Goal: Check status: Check status

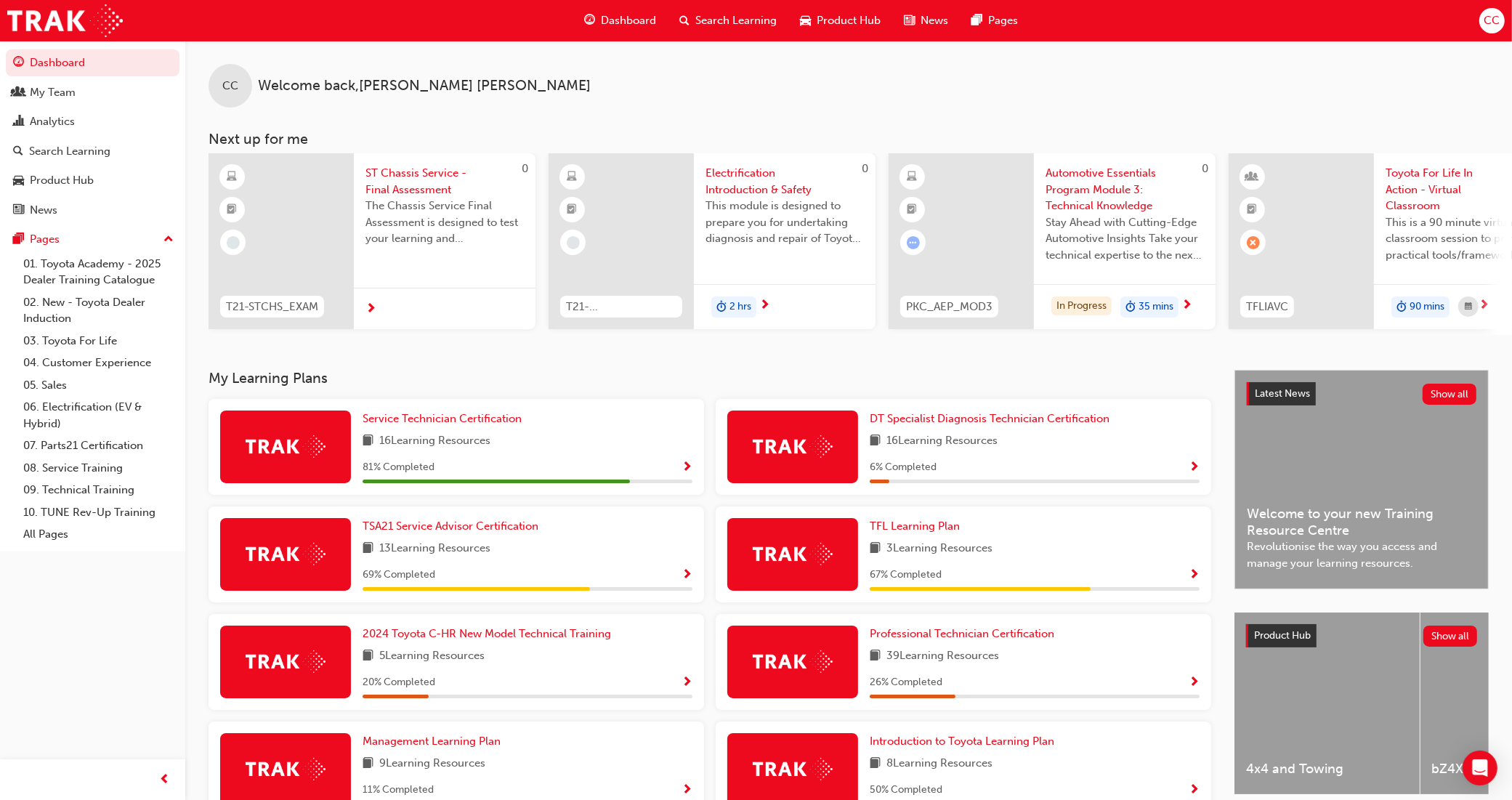
click at [1439, 27] on div "Dashboard Search Learning Product Hub News Pages CC" at bounding box center [756, 21] width 1512 height 42
click at [1484, 20] on span "CC" at bounding box center [1492, 21] width 16 height 16
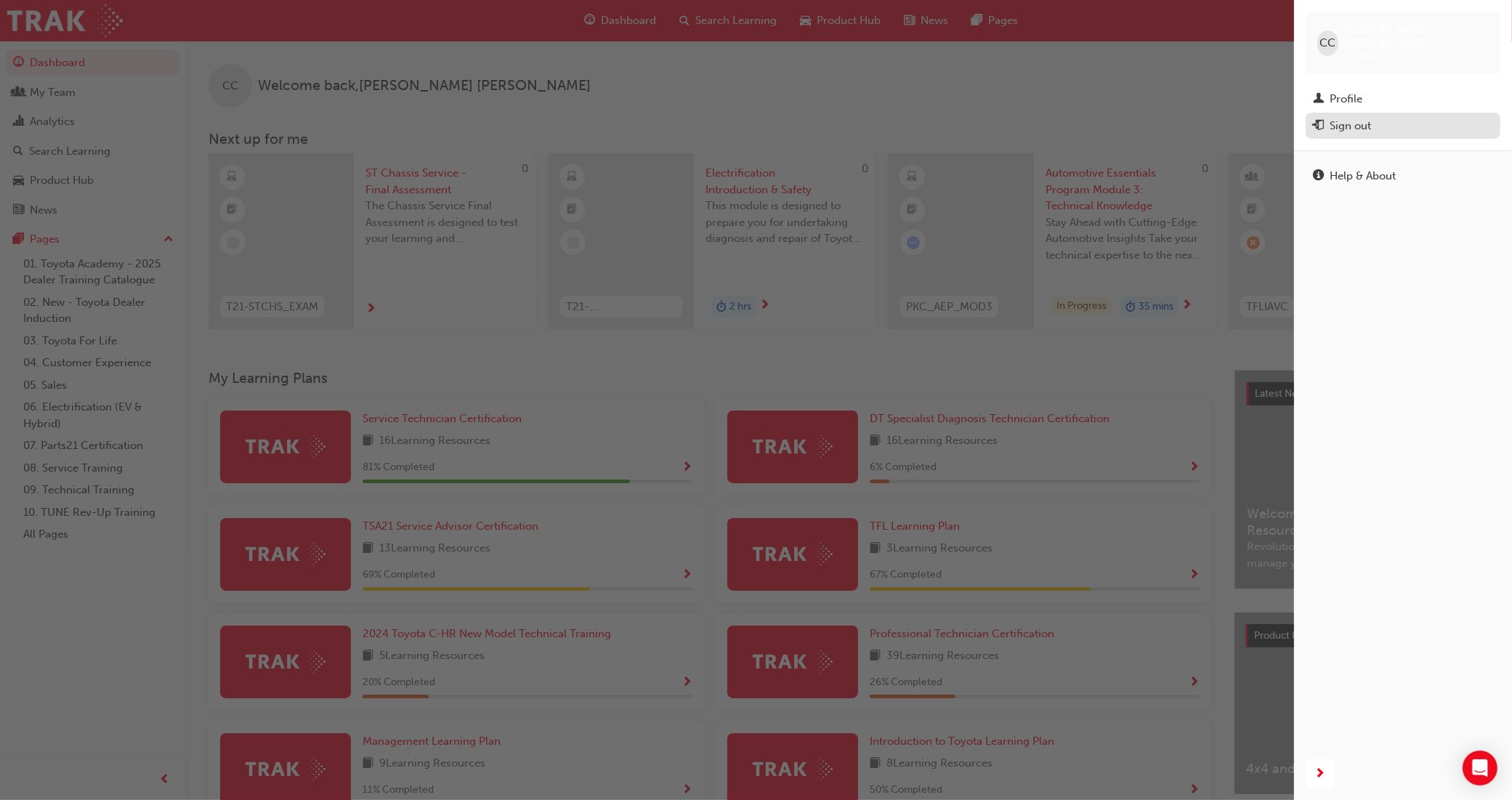
click at [1368, 120] on div "Sign out" at bounding box center [1350, 126] width 42 height 16
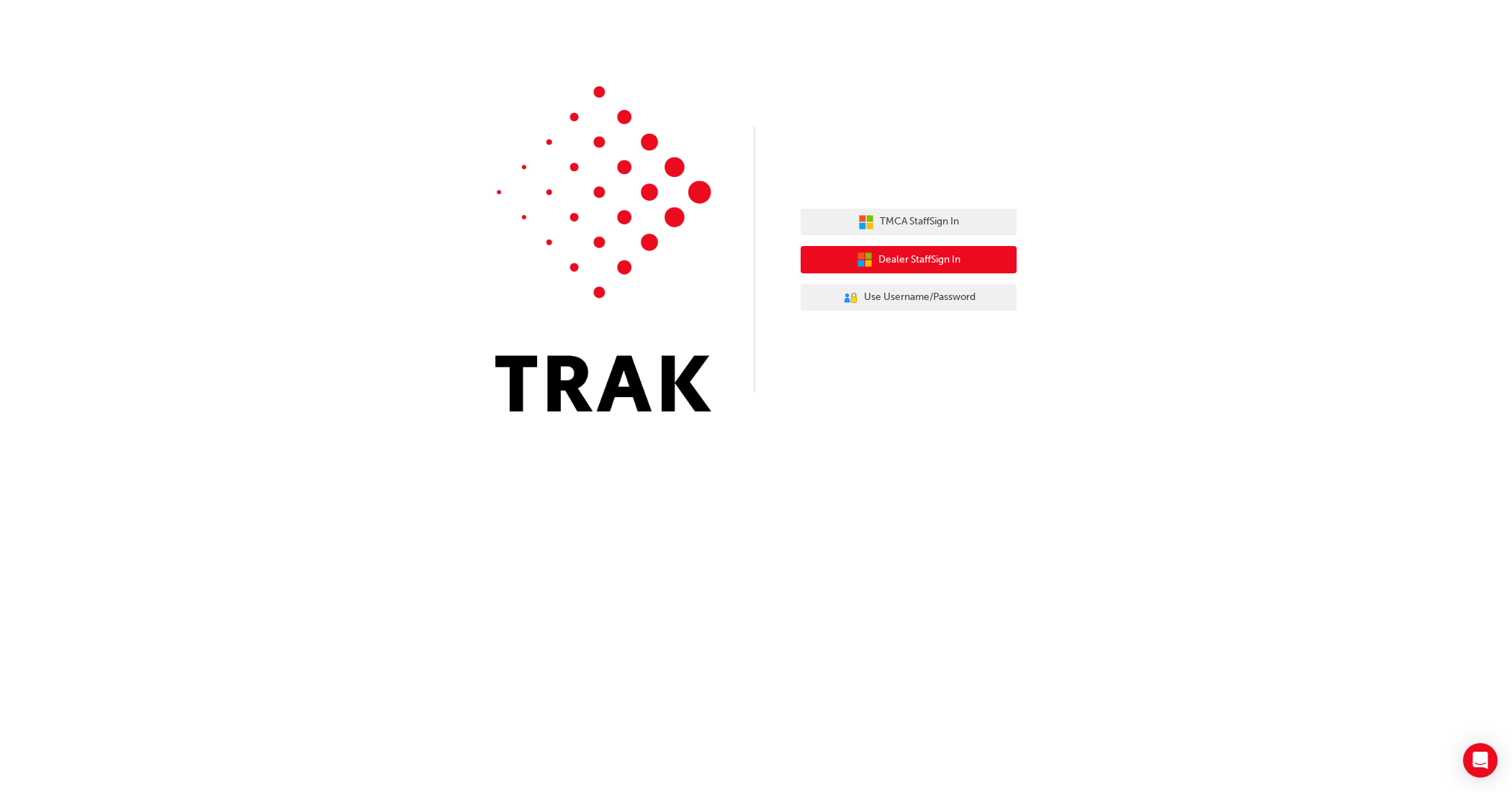
click at [946, 253] on span "Dealer Staff Sign In" at bounding box center [919, 260] width 82 height 16
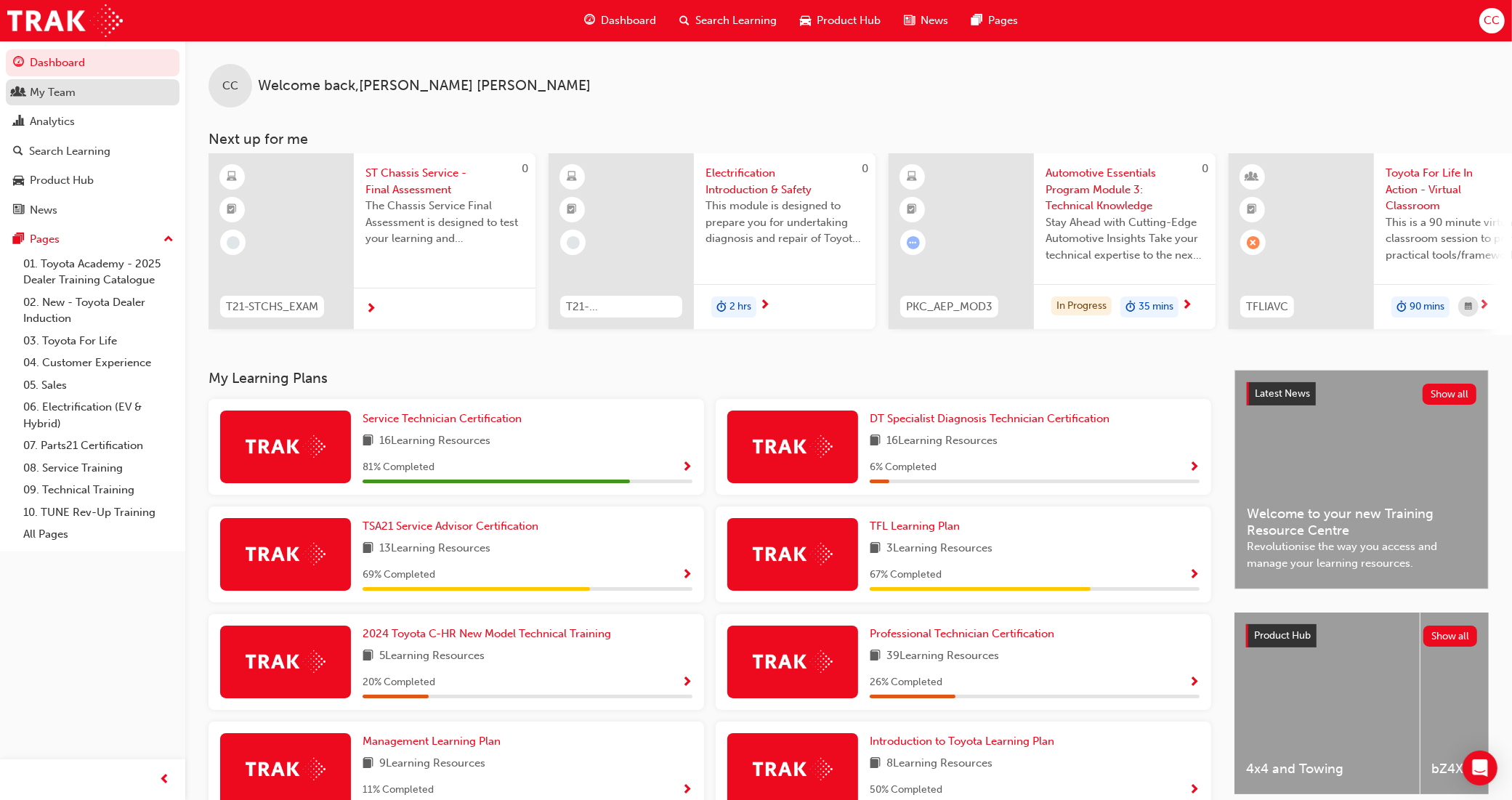
click at [71, 85] on div "My Team" at bounding box center [53, 93] width 45 height 16
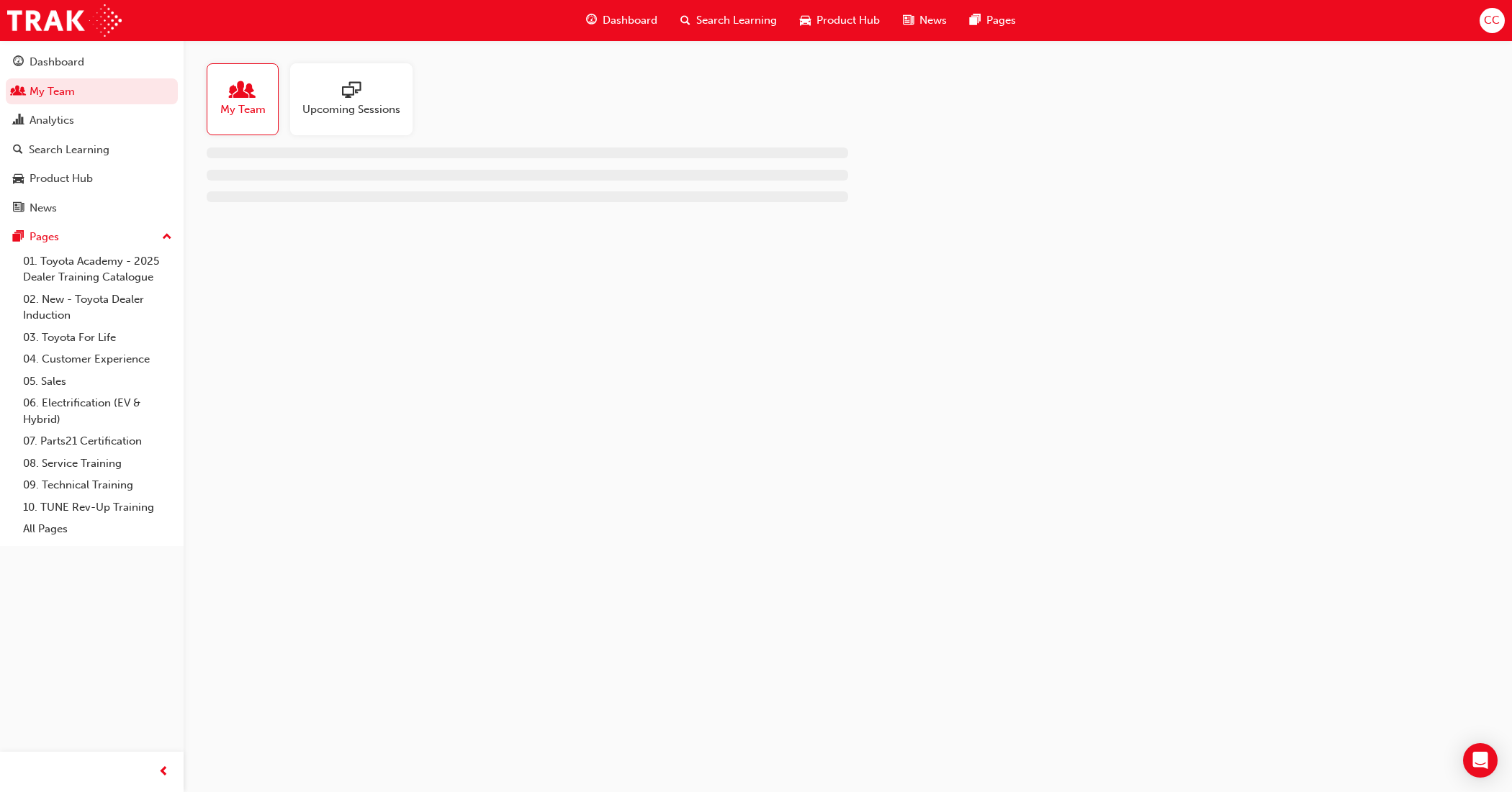
click at [256, 119] on div "My Team" at bounding box center [243, 99] width 72 height 72
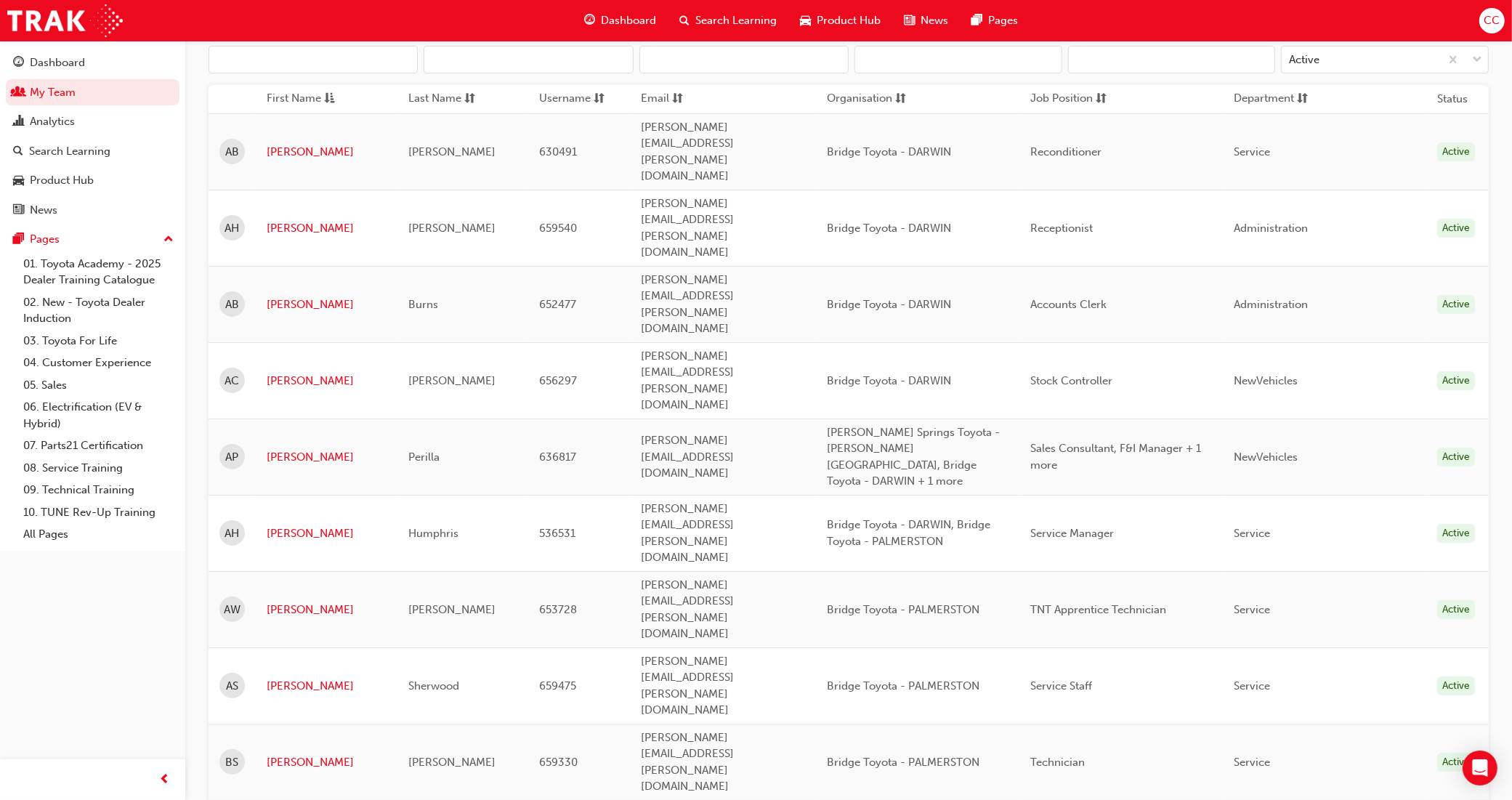
scroll to position [273, 0]
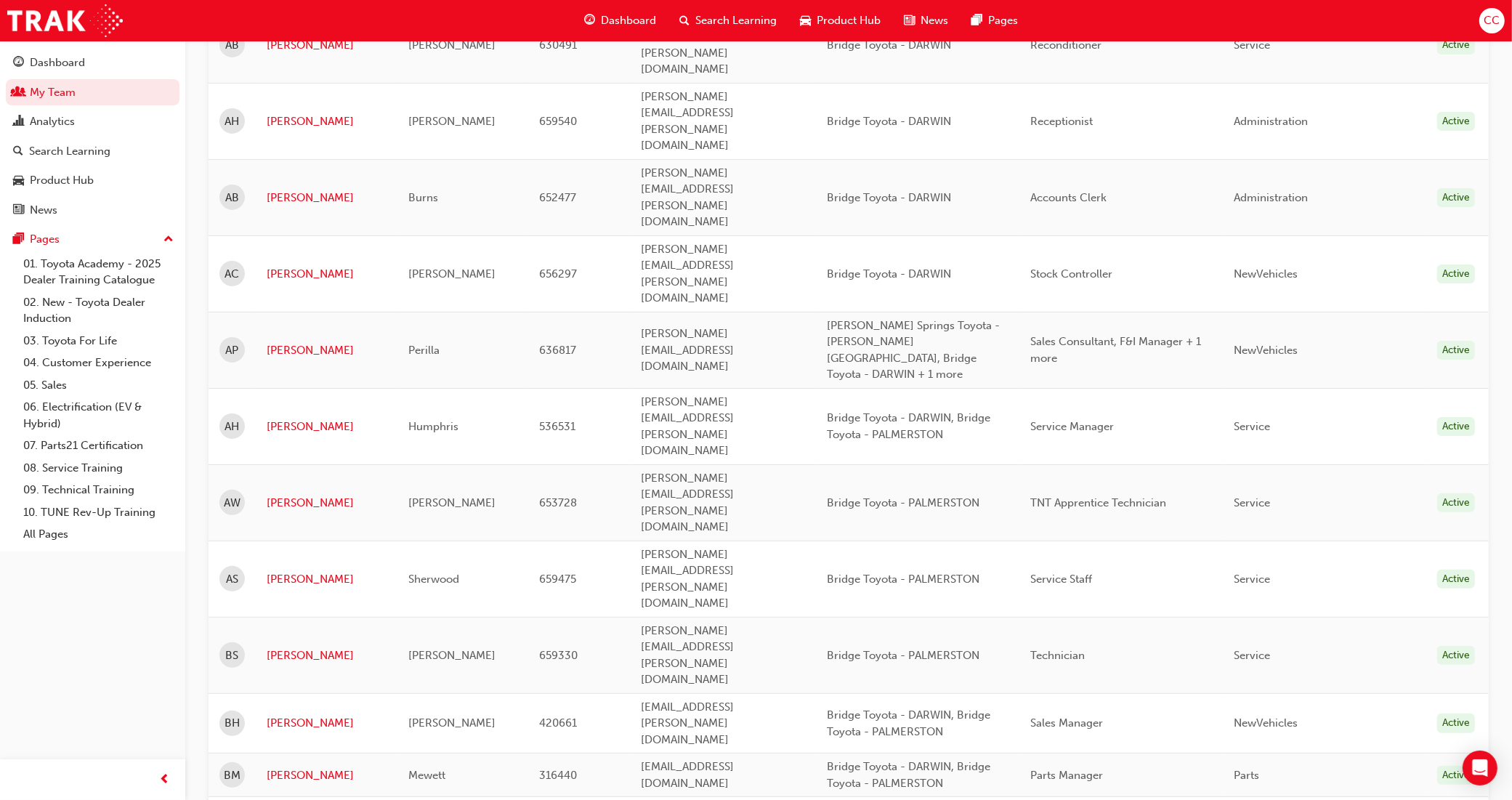
click at [236, 648] on span "BS" at bounding box center [233, 656] width 13 height 16
click at [288, 648] on link "[PERSON_NAME]" at bounding box center [326, 656] width 120 height 16
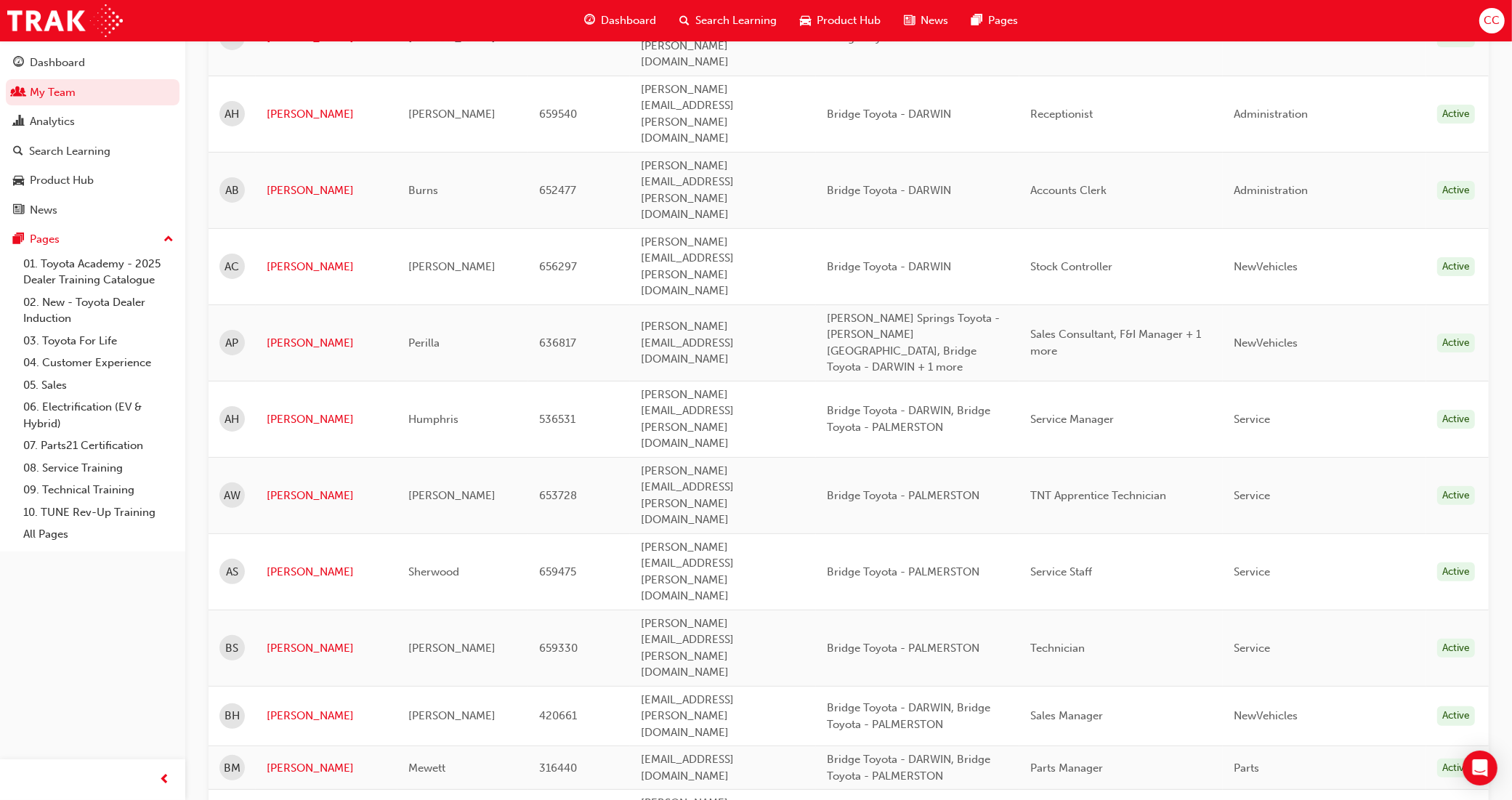
scroll to position [364, 0]
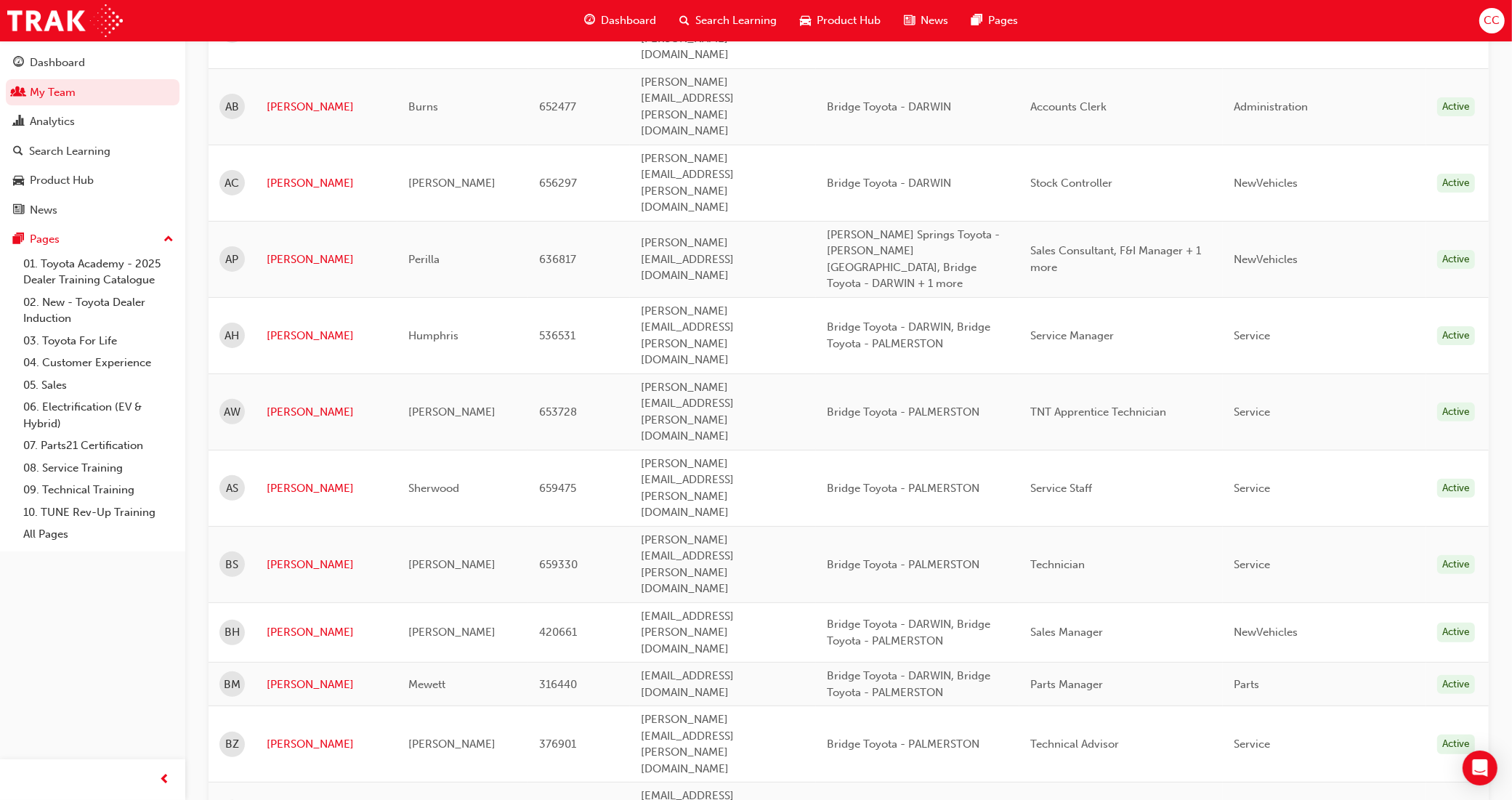
click at [1475, 555] on div "Active" at bounding box center [1457, 565] width 38 height 20
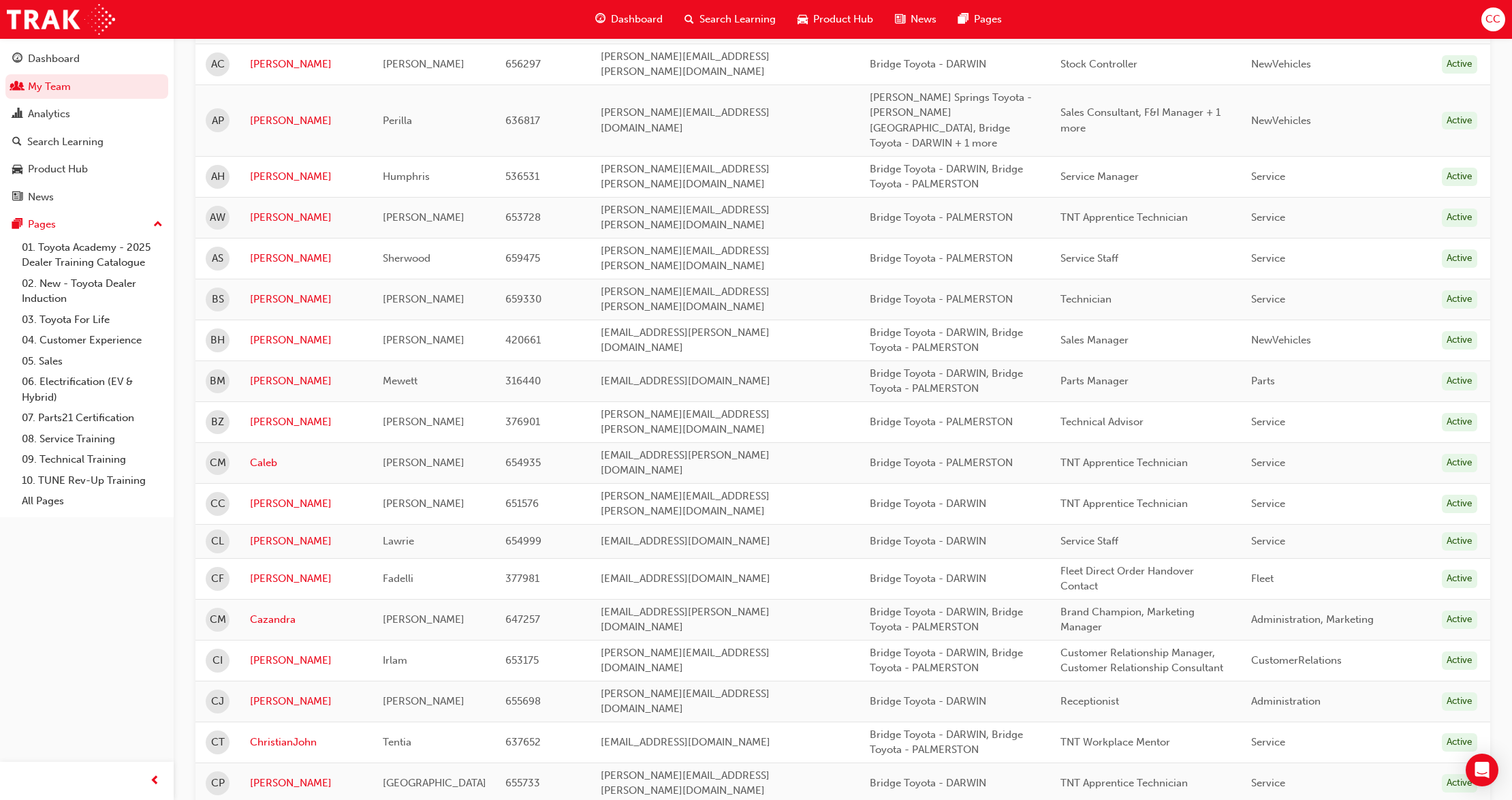
click at [216, 291] on span "BS" at bounding box center [218, 299] width 12 height 15
click at [273, 291] on link "[PERSON_NAME]" at bounding box center [306, 299] width 112 height 15
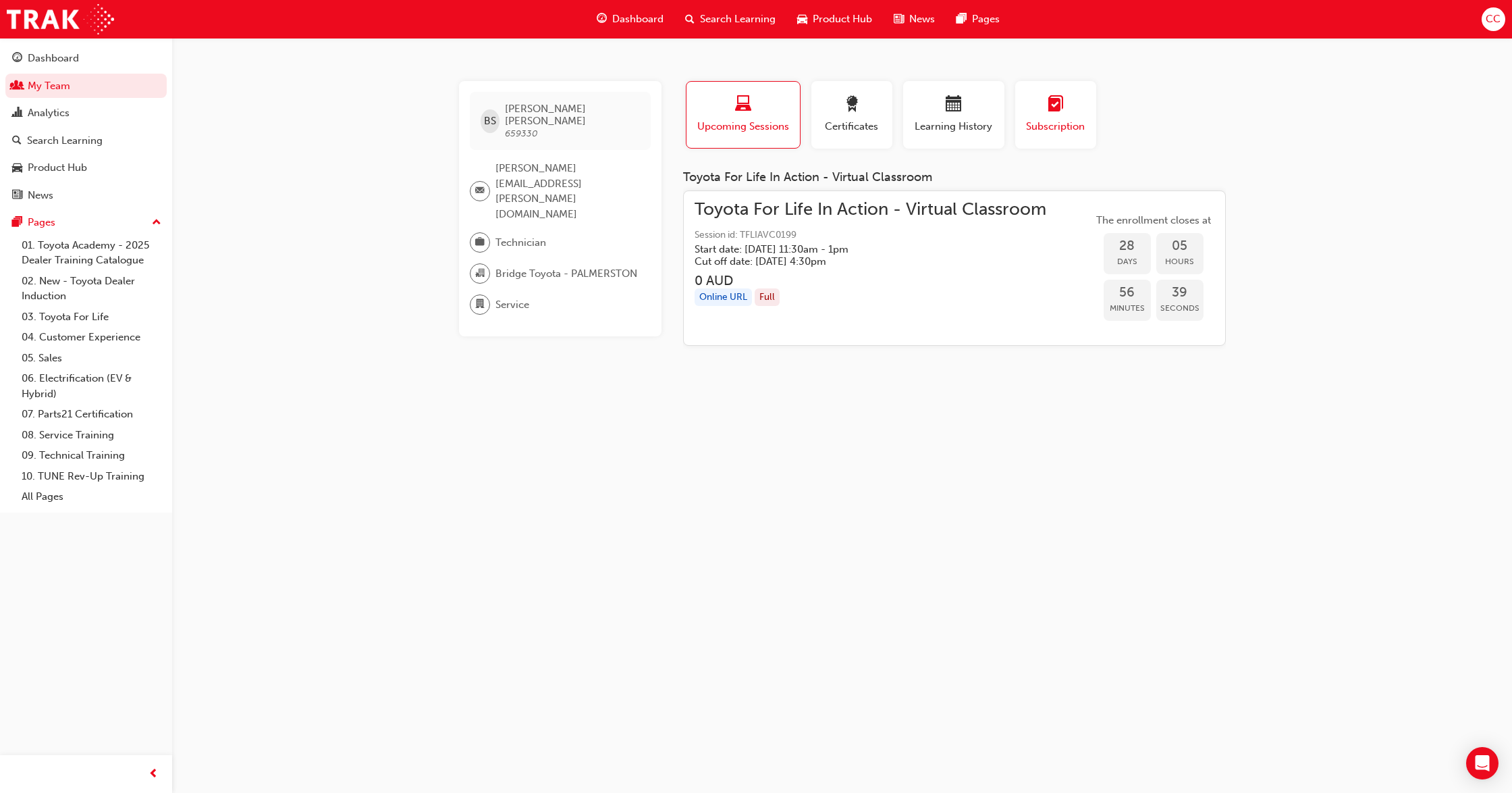
click at [1068, 125] on span "Subscription" at bounding box center [1056, 127] width 61 height 15
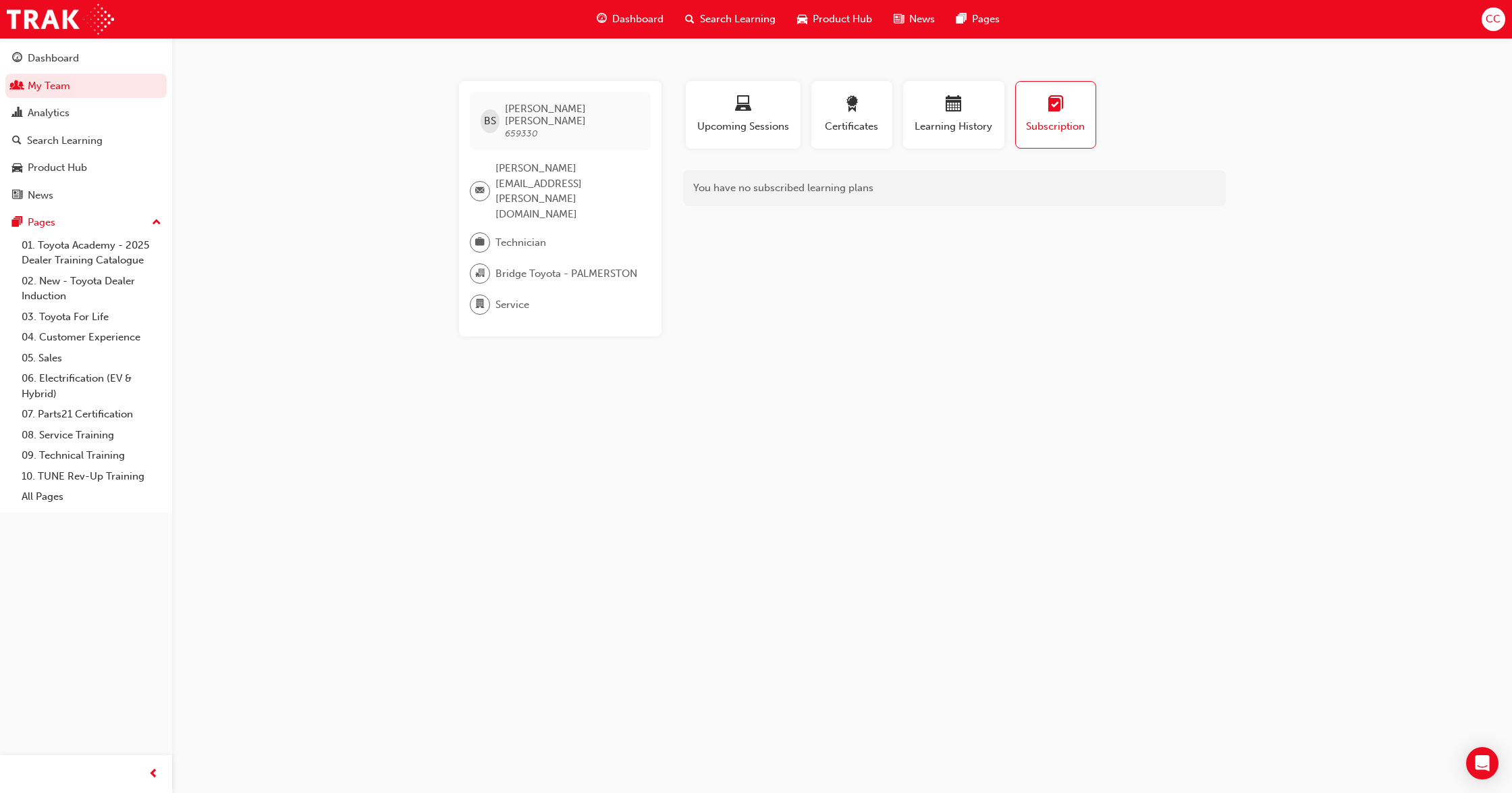
click at [485, 181] on div at bounding box center [480, 191] width 20 height 20
click at [57, 88] on link "My Team" at bounding box center [85, 86] width 161 height 25
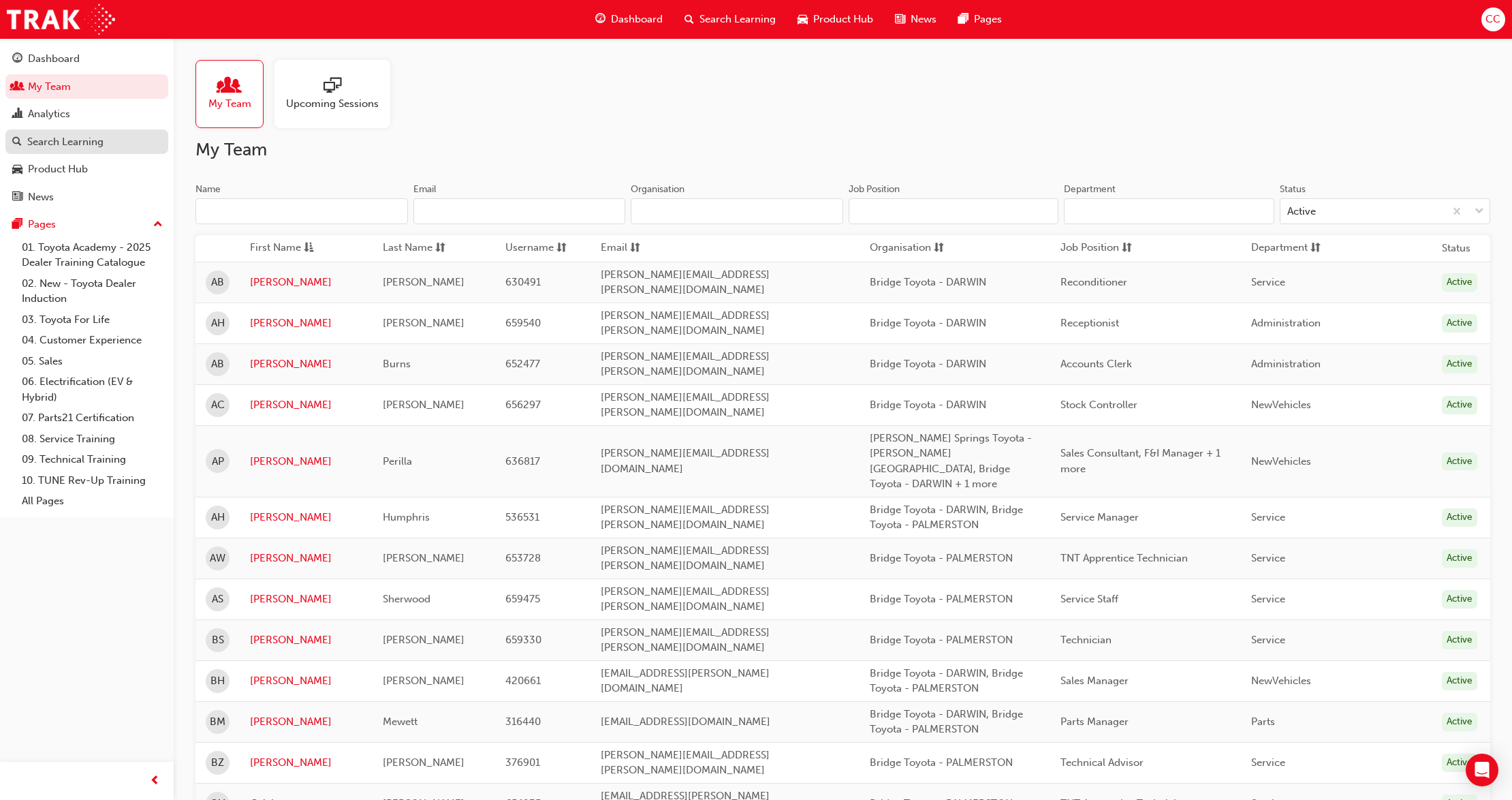
click at [53, 141] on div "Search Learning" at bounding box center [66, 142] width 77 height 15
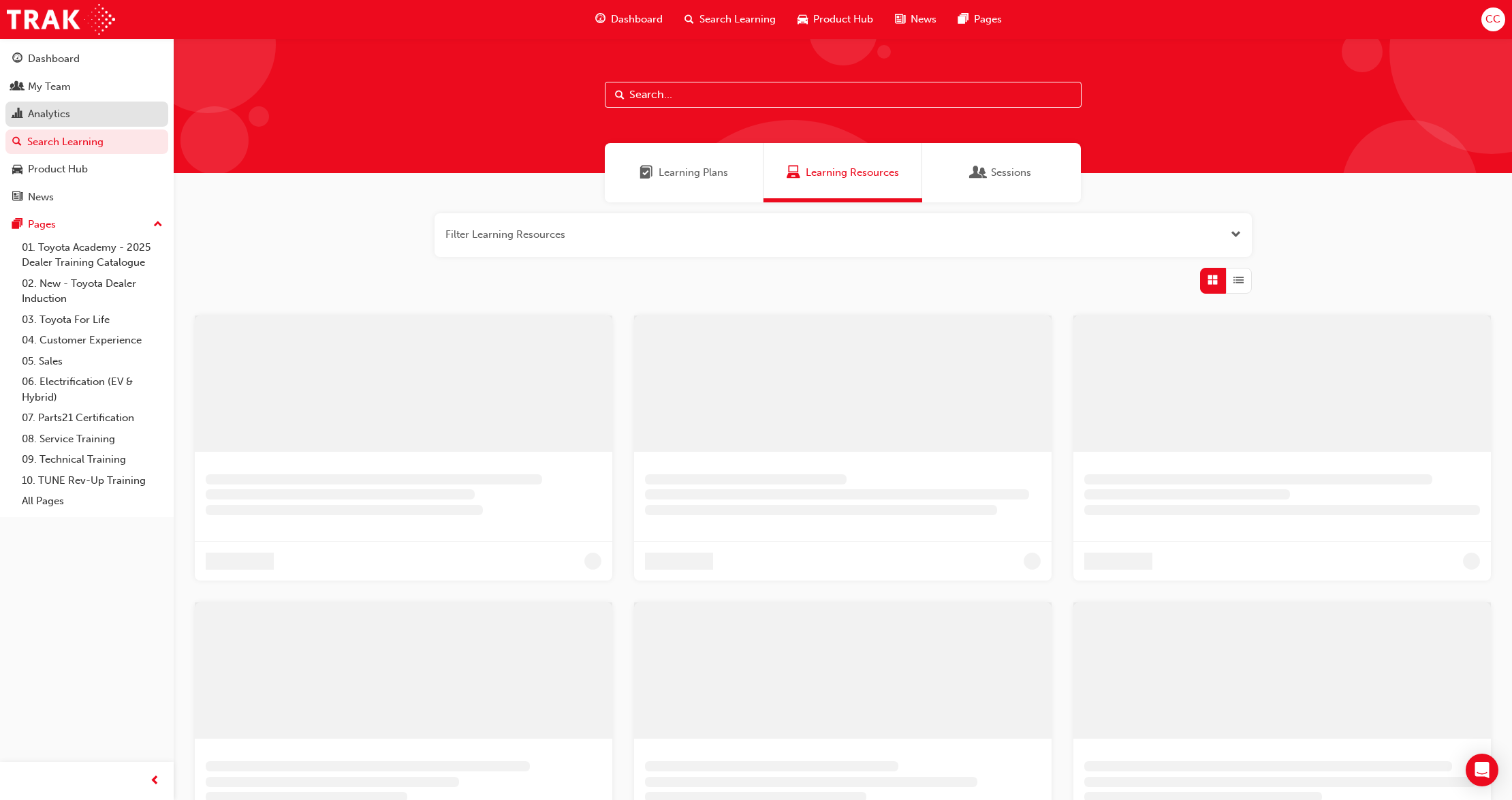
click at [53, 107] on div "Analytics" at bounding box center [49, 114] width 43 height 15
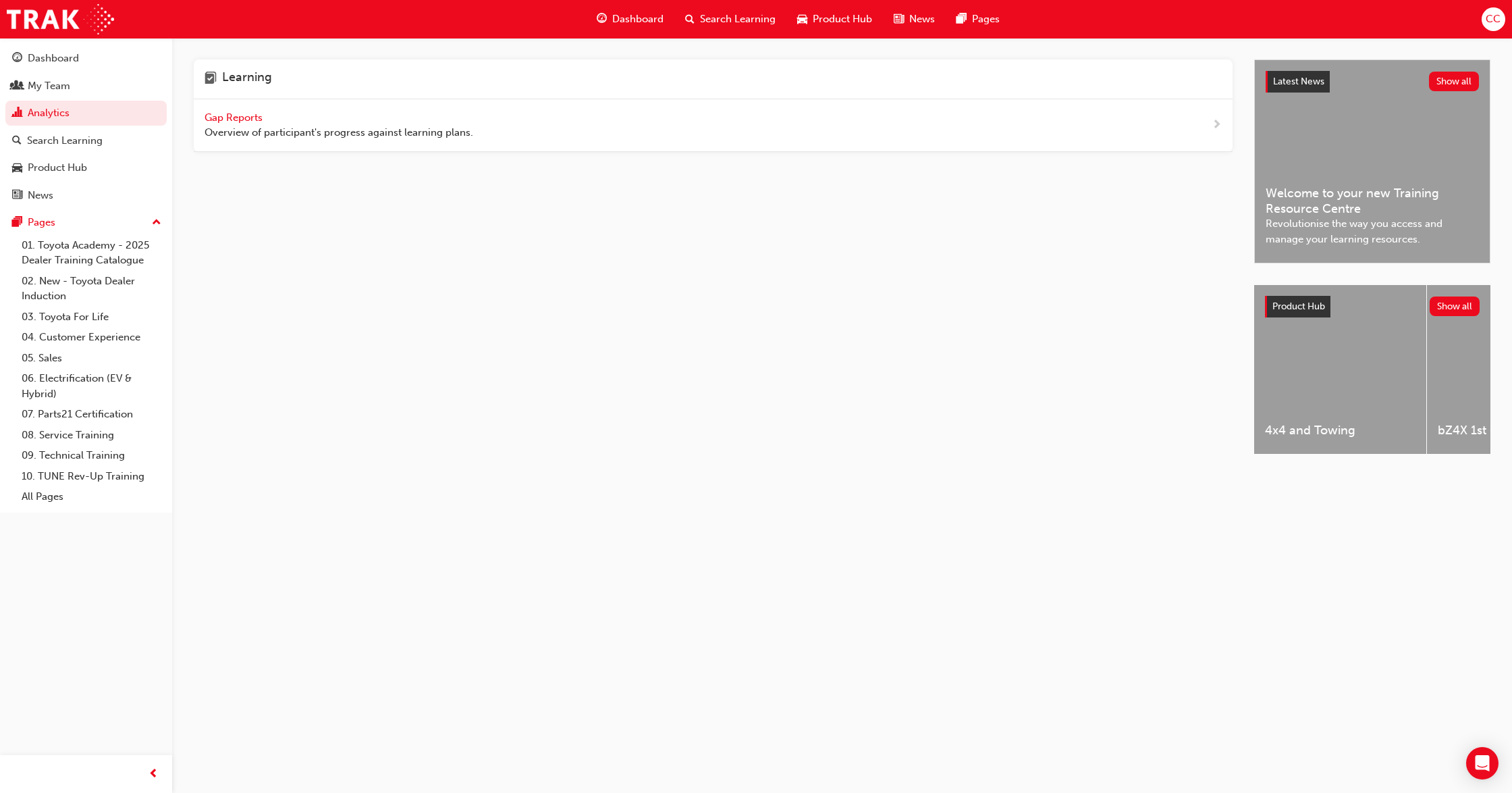
click at [243, 114] on span "Gap Reports" at bounding box center [235, 117] width 61 height 12
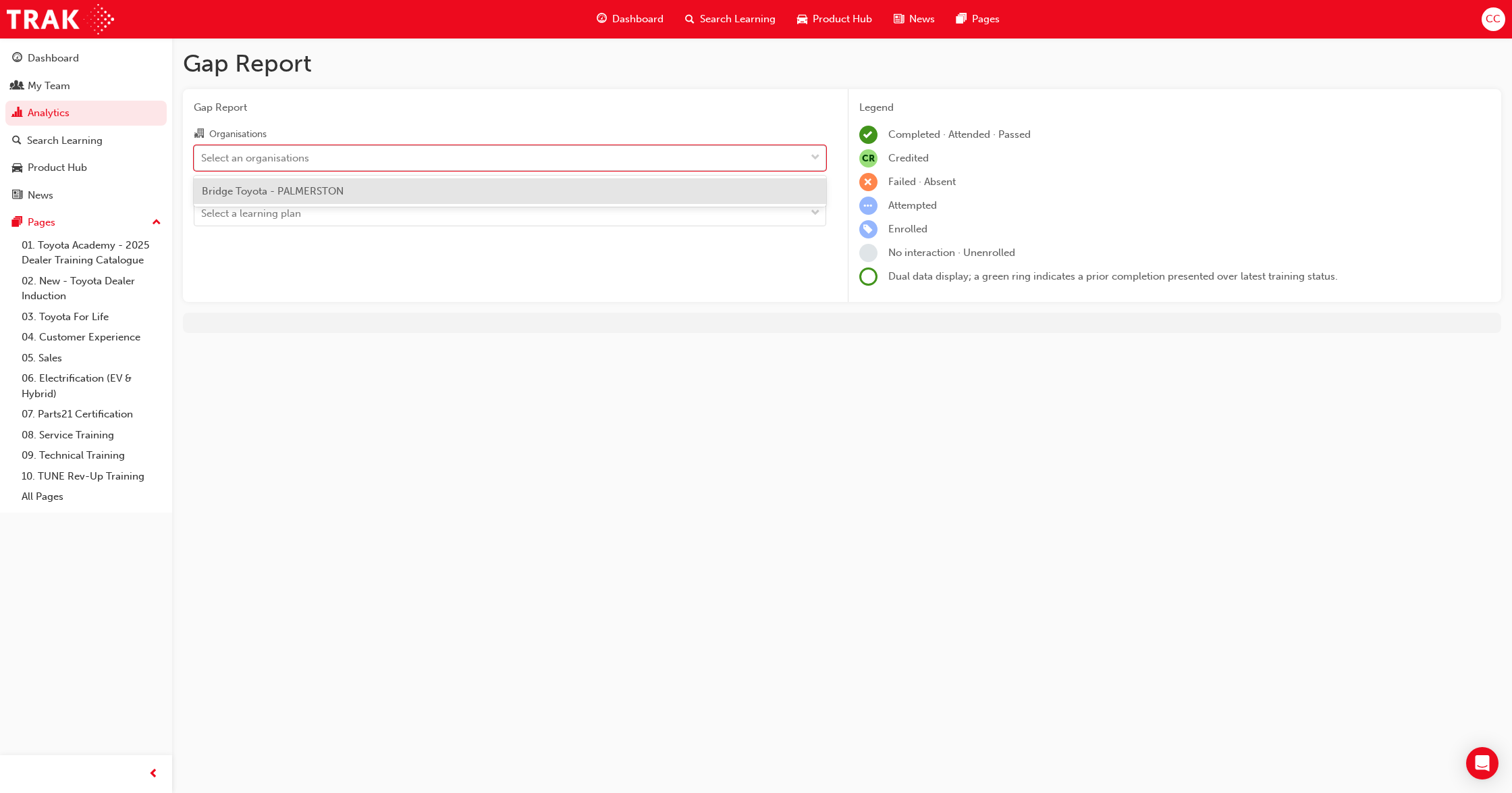
click at [511, 160] on div "Select an organisations" at bounding box center [500, 158] width 611 height 24
click at [203, 160] on input "Organisations option Bridge Toyota - PALMERSTON focused, 1 of 1. 1 result avail…" at bounding box center [202, 157] width 2 height 12
click at [345, 189] on div "Bridge Toyota - PALMERSTON" at bounding box center [510, 191] width 632 height 26
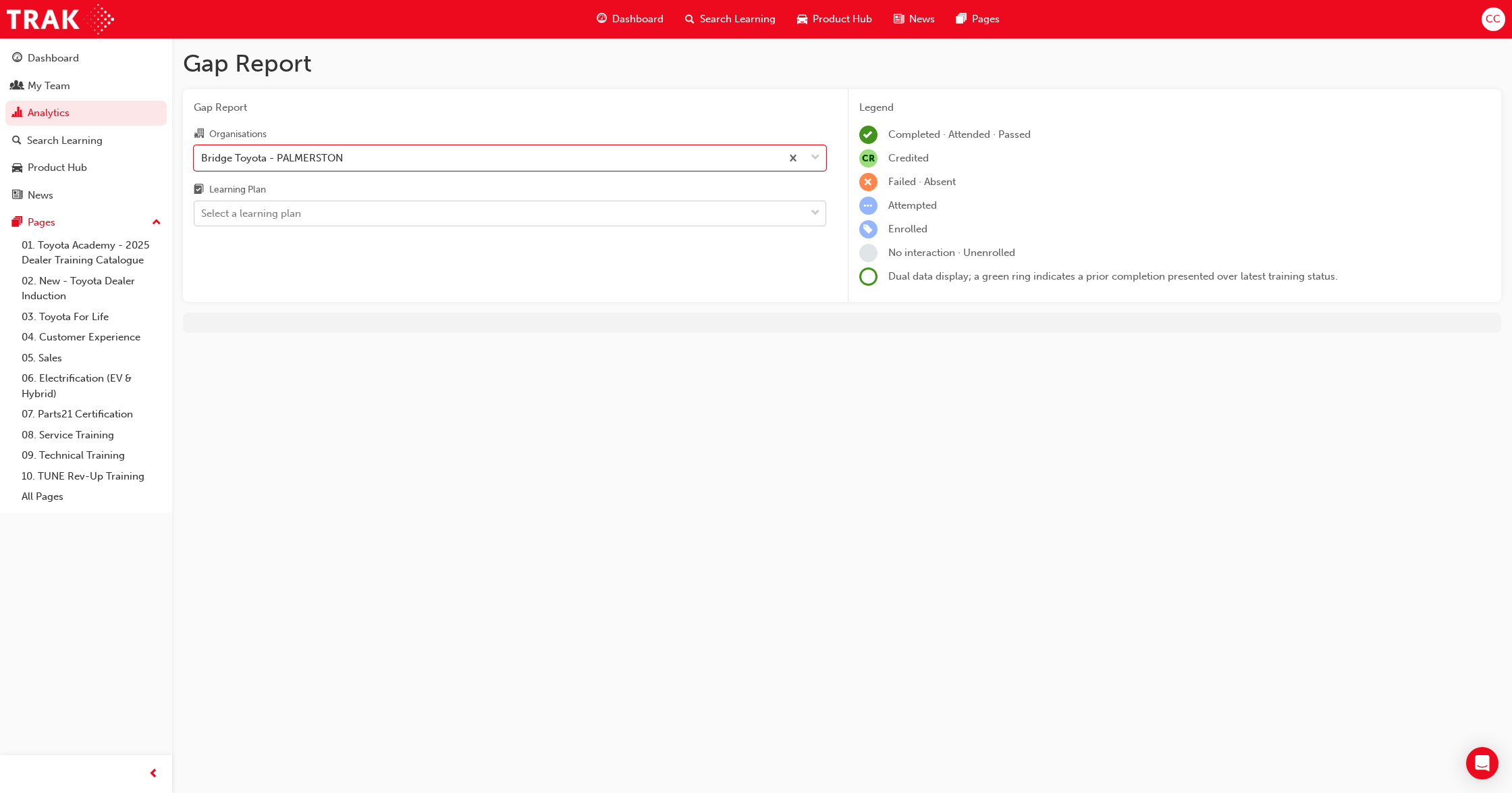
click at [824, 209] on div at bounding box center [816, 213] width 20 height 24
click at [203, 209] on input "Learning Plan Select a learning plan" at bounding box center [202, 214] width 2 height 12
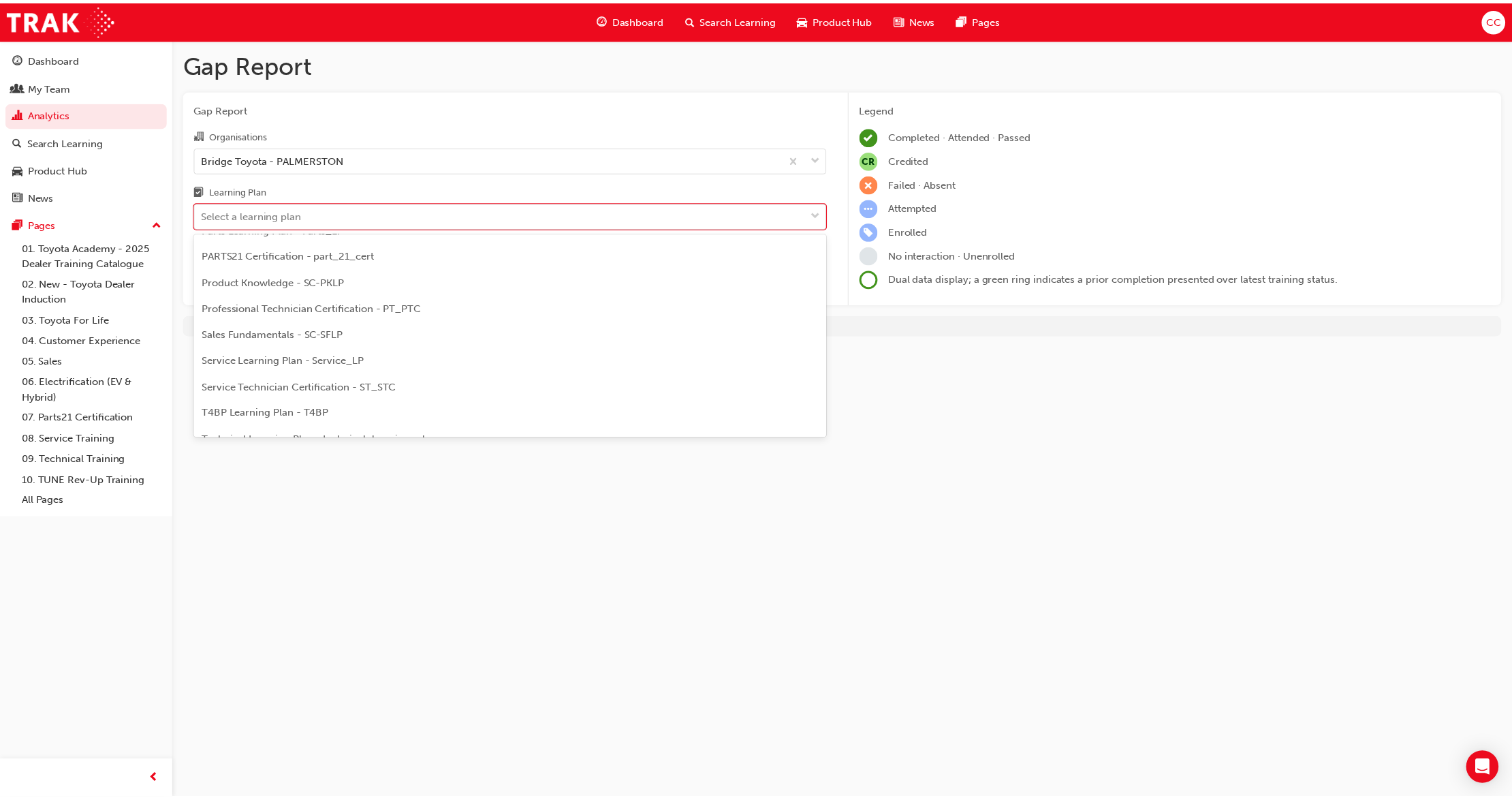
scroll to position [454, 0]
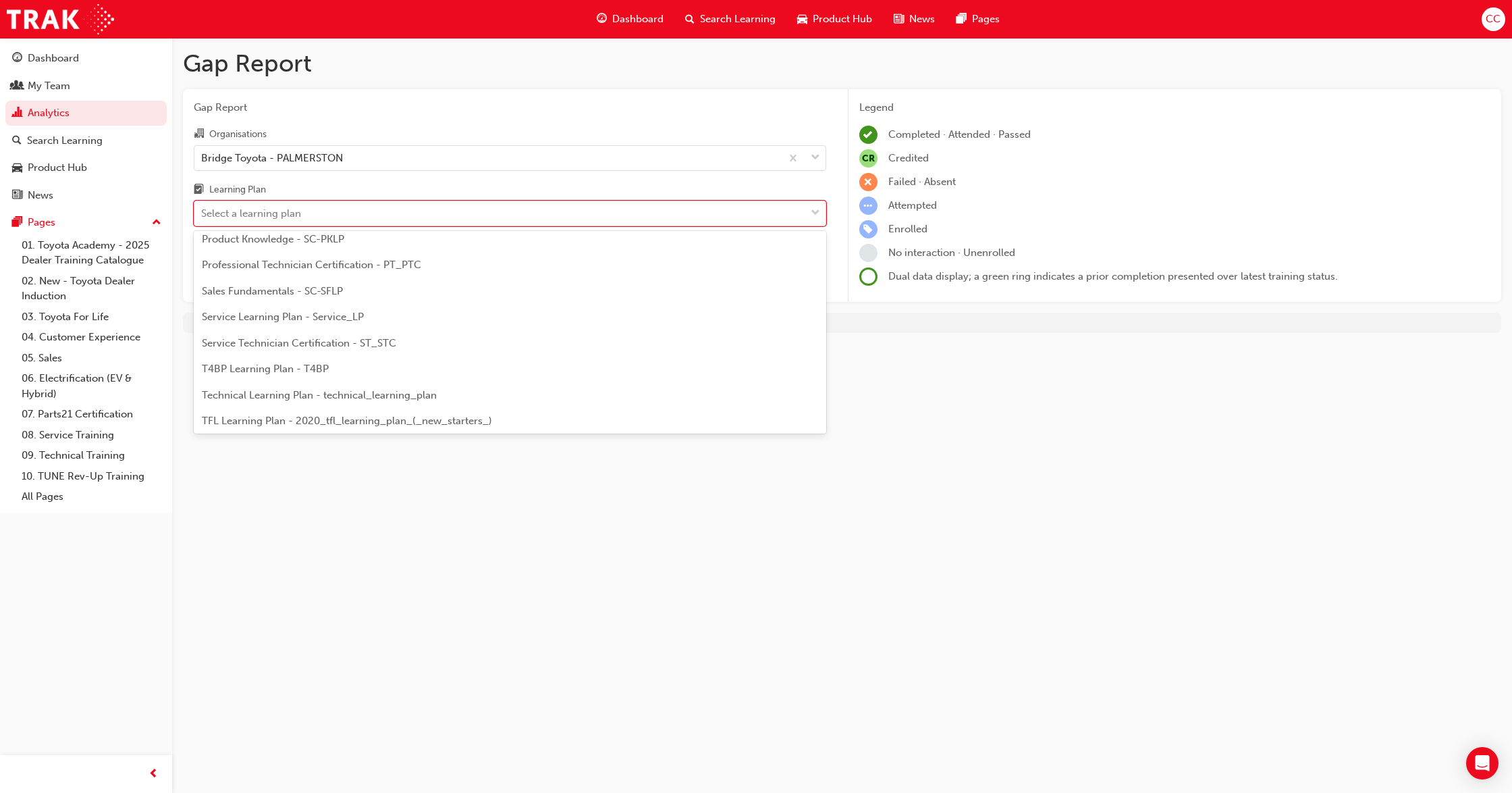
click at [313, 346] on span "Service Technician Certification - ST_STC" at bounding box center [299, 343] width 194 height 12
